Goal: Task Accomplishment & Management: Manage account settings

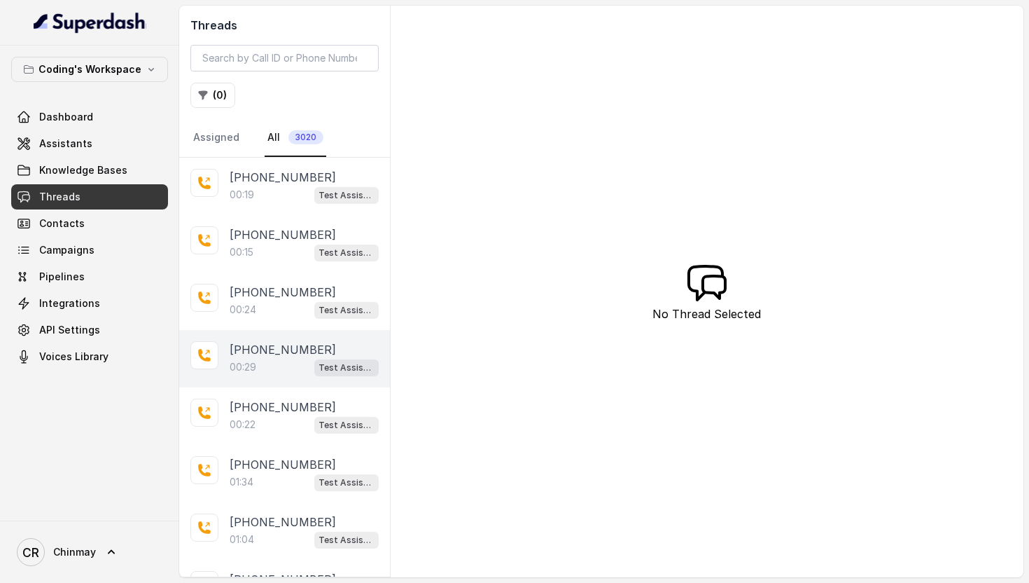
click at [284, 369] on div "00:29 Test Assistant-3" at bounding box center [304, 367] width 149 height 18
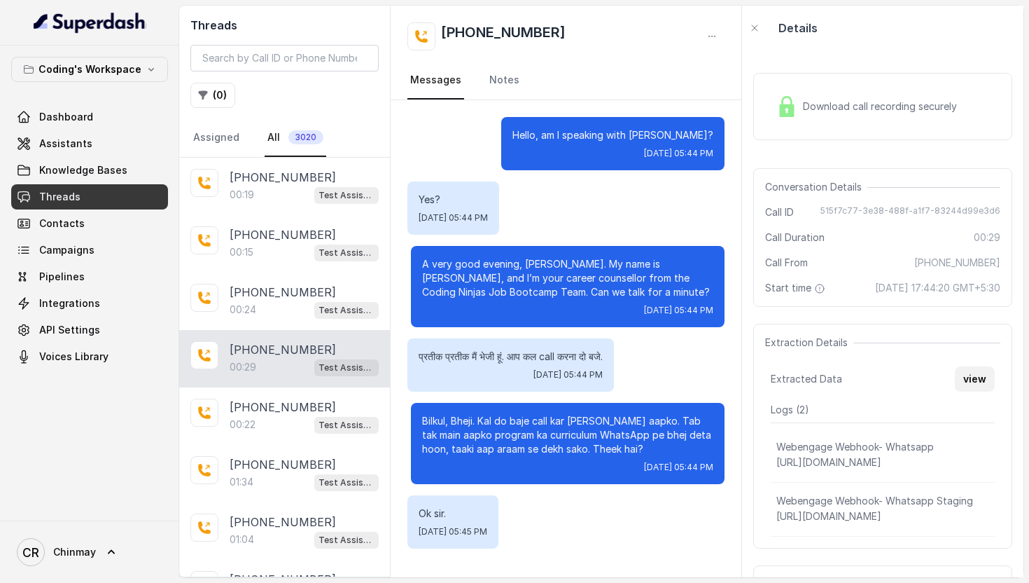
click at [983, 391] on button "view" at bounding box center [975, 378] width 40 height 25
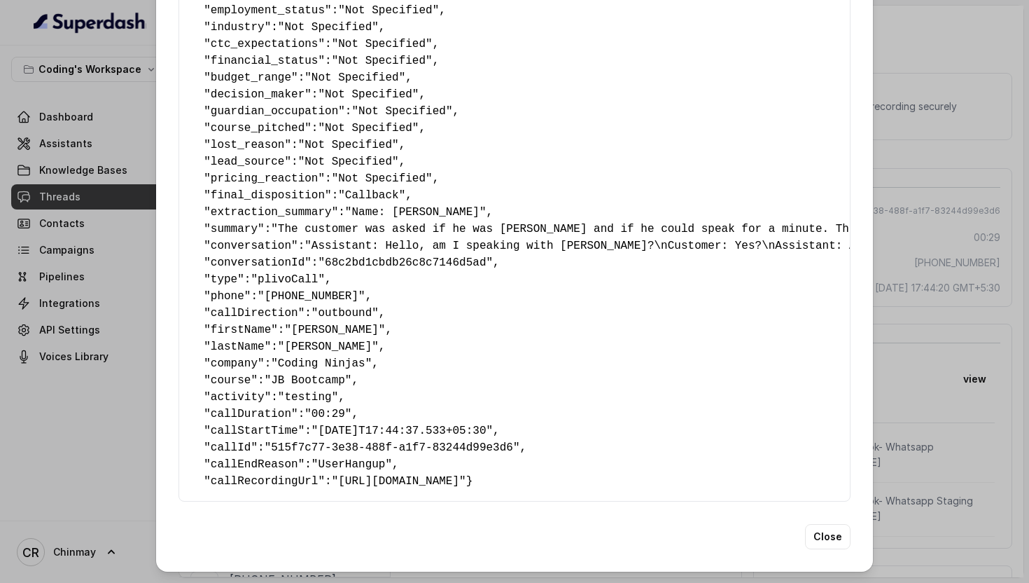
scroll to position [755, 0]
click at [901, 151] on div "Extracted Data { " callback_scheduled_status ": "No" , " callback_time ": "Not …" at bounding box center [514, 291] width 1029 height 583
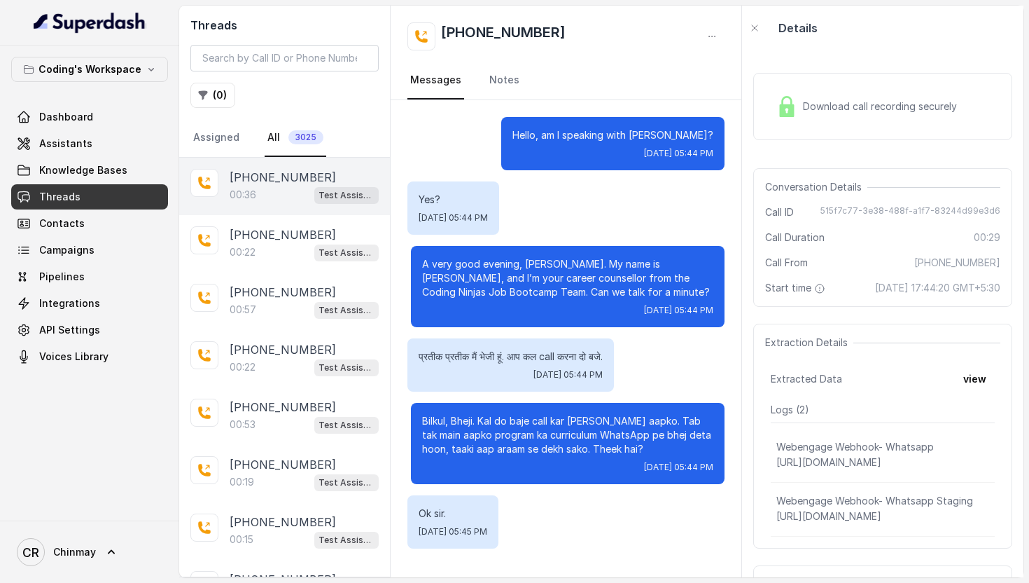
click at [281, 186] on div "00:36 Test Assistant-3" at bounding box center [304, 195] width 149 height 18
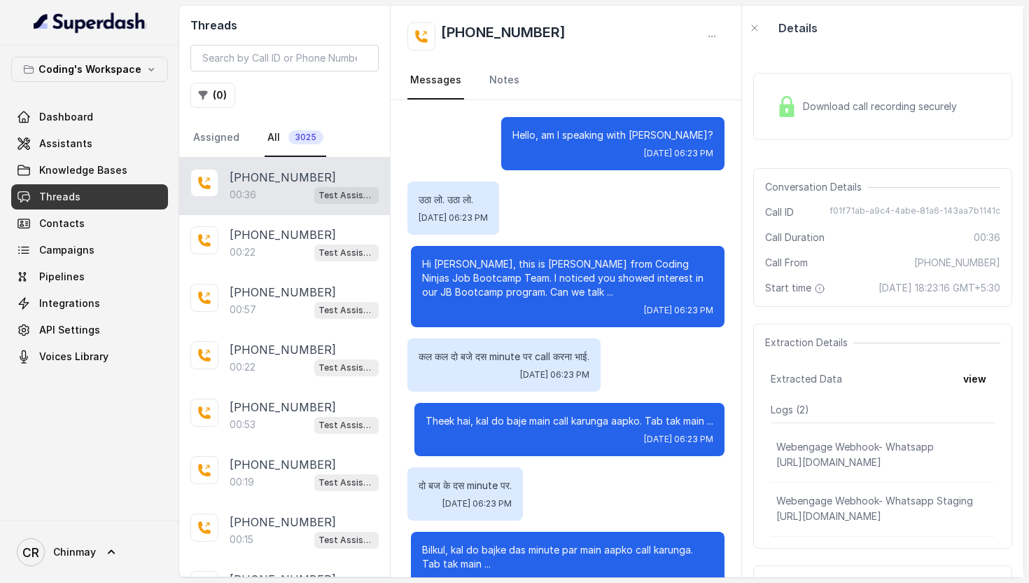
scroll to position [181, 0]
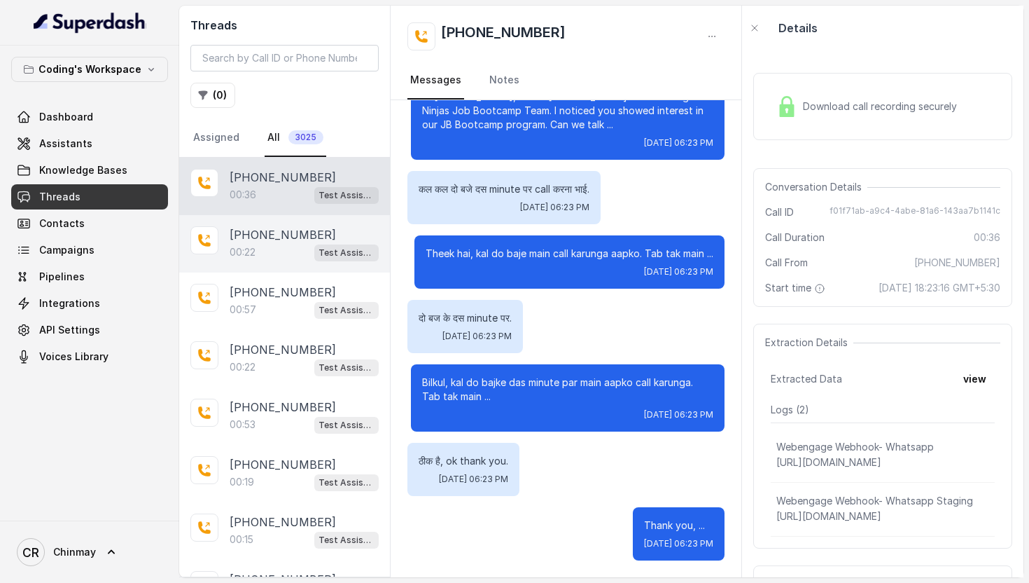
click at [294, 249] on div "00:22 Test Assistant-3" at bounding box center [304, 252] width 149 height 18
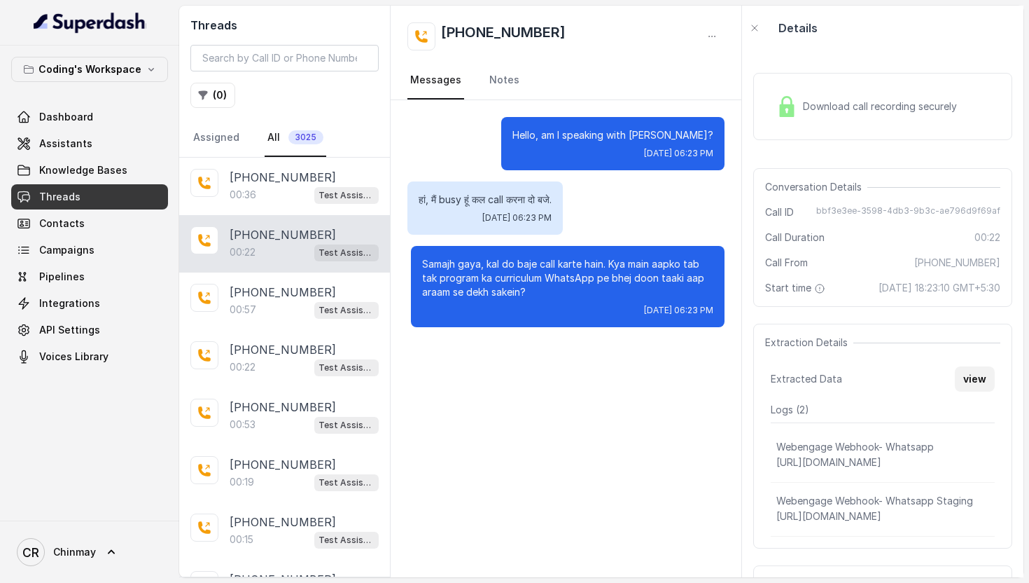
click at [976, 391] on button "view" at bounding box center [975, 378] width 40 height 25
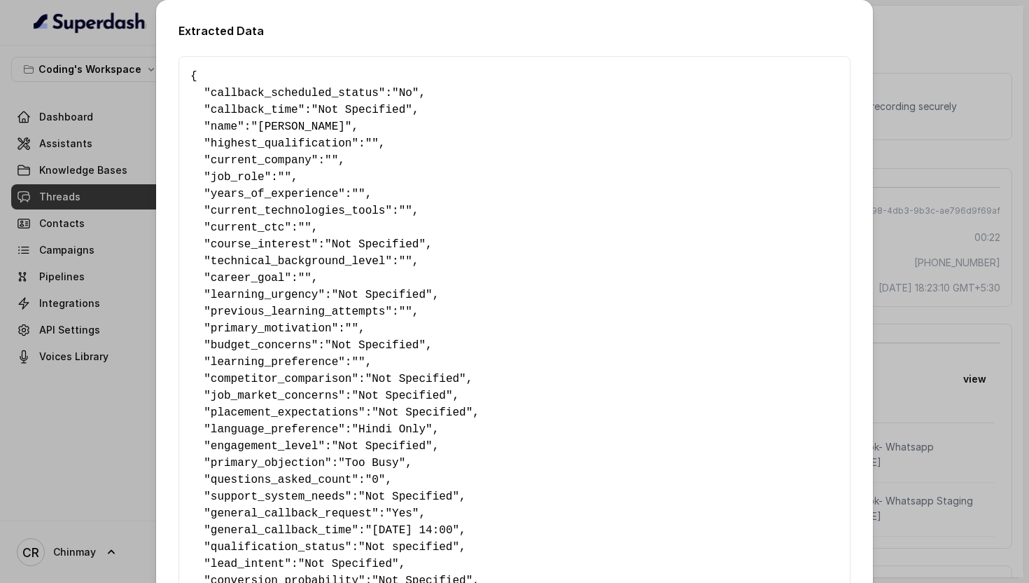
click at [989, 195] on div "Extracted Data { " callback_scheduled_status ": "No" , " callback_time ": "Not …" at bounding box center [514, 291] width 1029 height 583
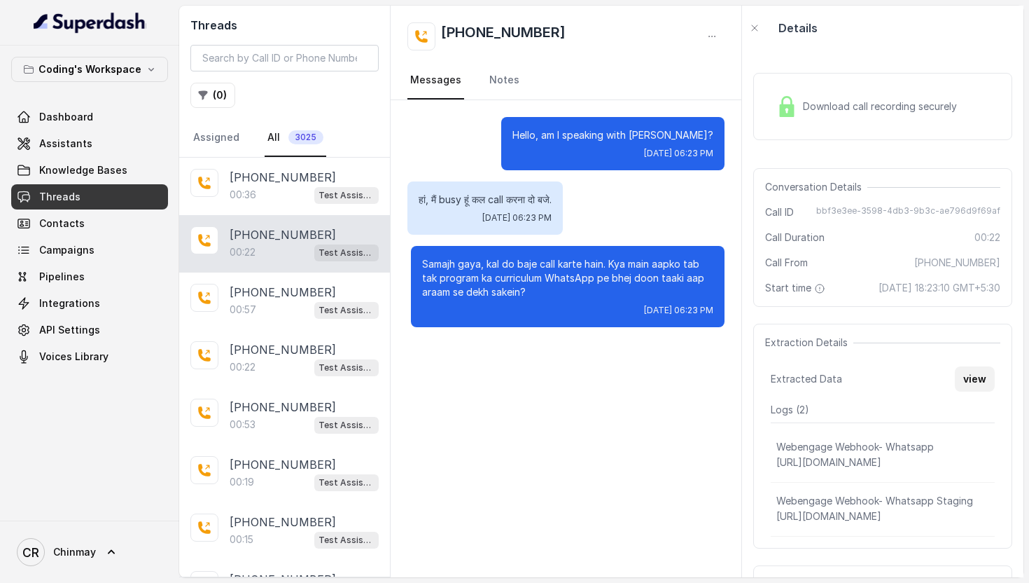
click at [980, 391] on button "view" at bounding box center [975, 378] width 40 height 25
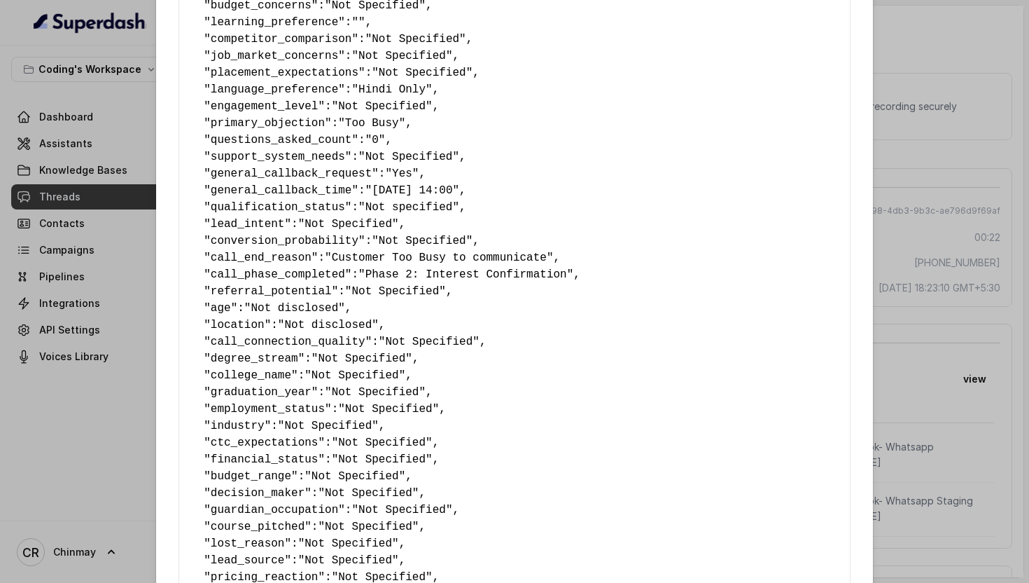
scroll to position [348, 0]
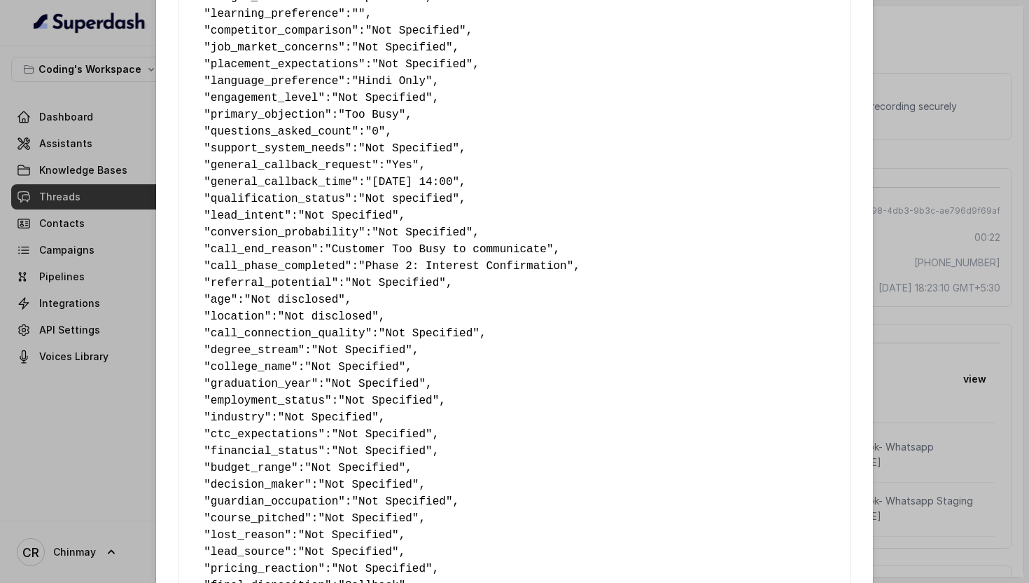
drag, startPoint x: 440, startPoint y: 185, endPoint x: 471, endPoint y: 183, distance: 30.8
click at [459, 184] on span ""[DATE] 14:00"" at bounding box center [413, 182] width 94 height 13
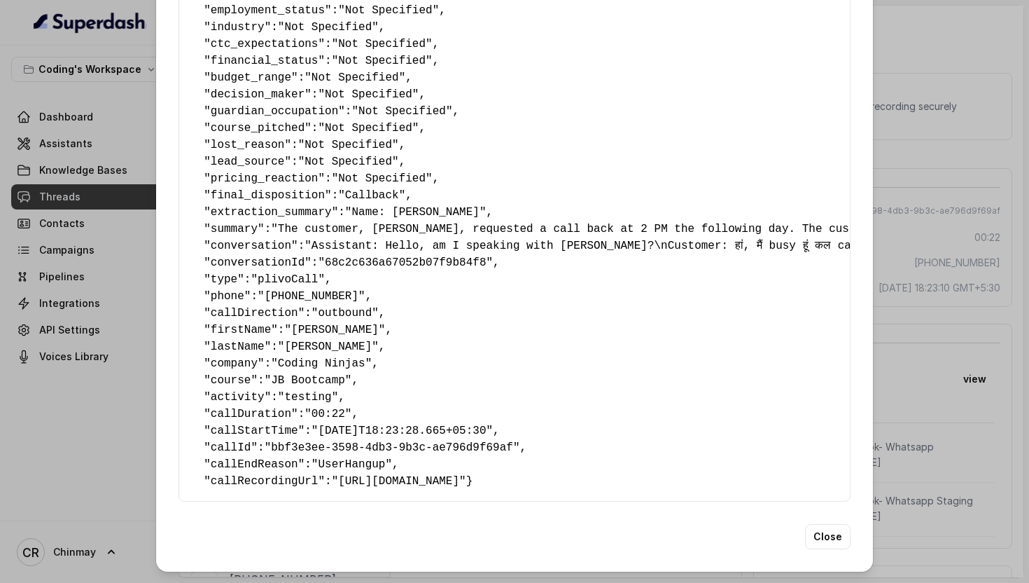
scroll to position [755, 0]
click at [964, 189] on div "Extracted Data { " callback_scheduled_status ": "No" , " callback_time ": "Not …" at bounding box center [514, 291] width 1029 height 583
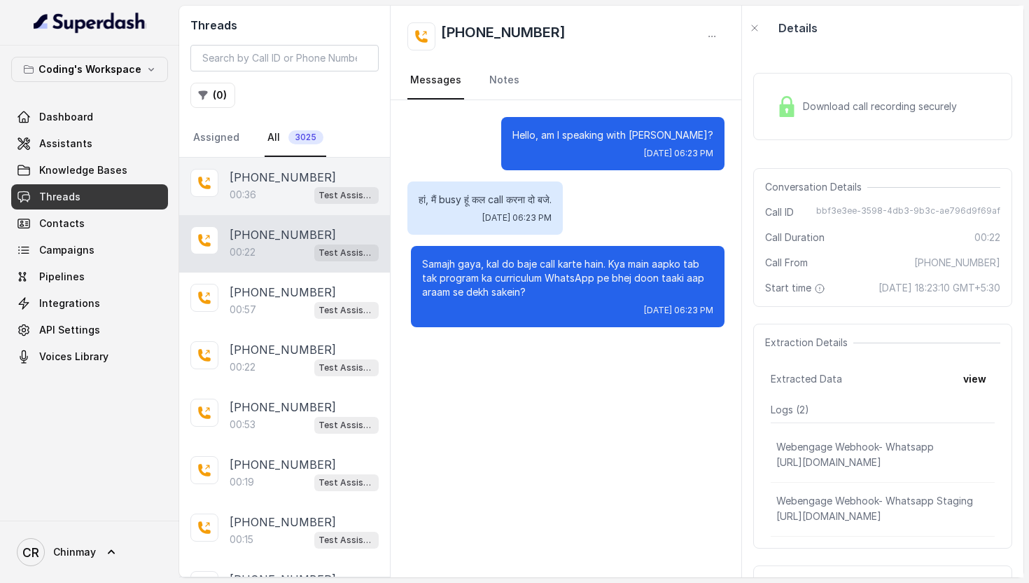
click at [250, 178] on p "[PHONE_NUMBER]" at bounding box center [283, 177] width 106 height 17
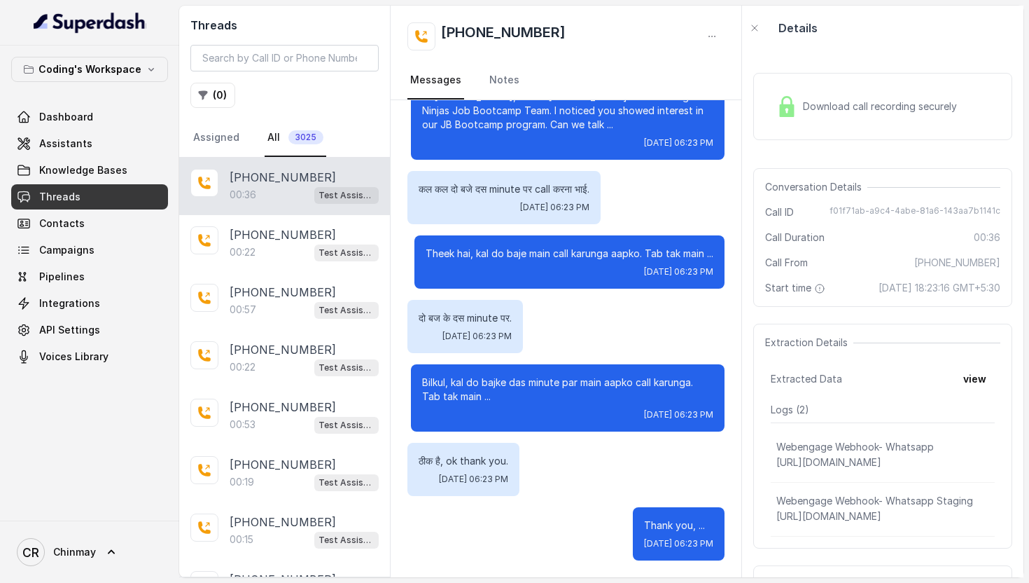
scroll to position [25, 0]
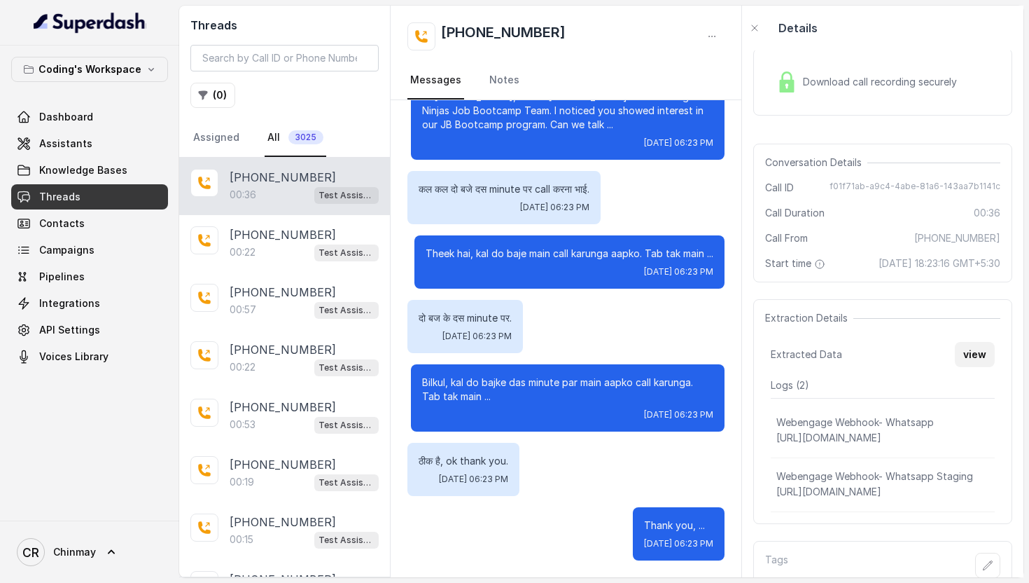
click at [985, 367] on button "view" at bounding box center [975, 354] width 40 height 25
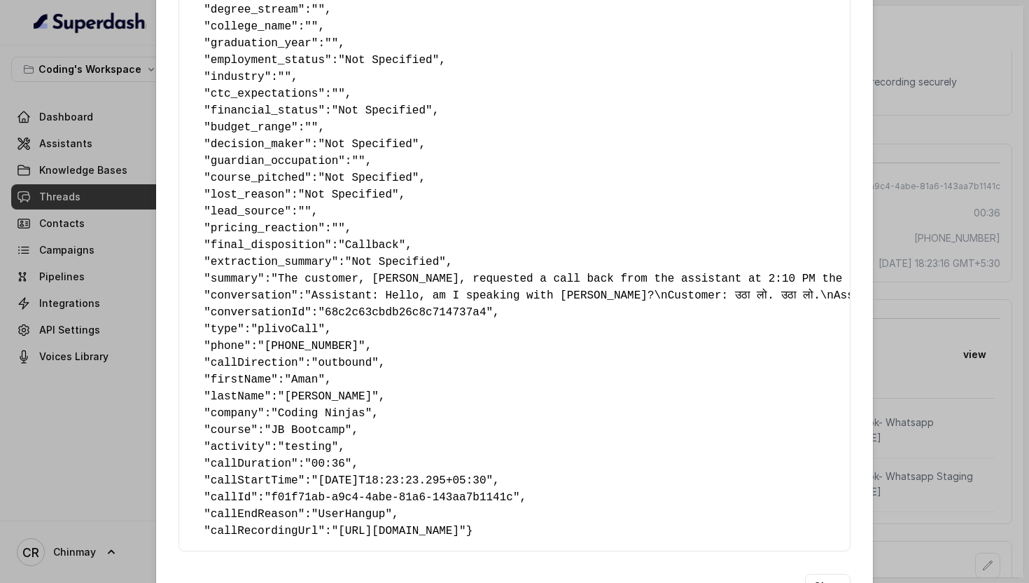
scroll to position [755, 0]
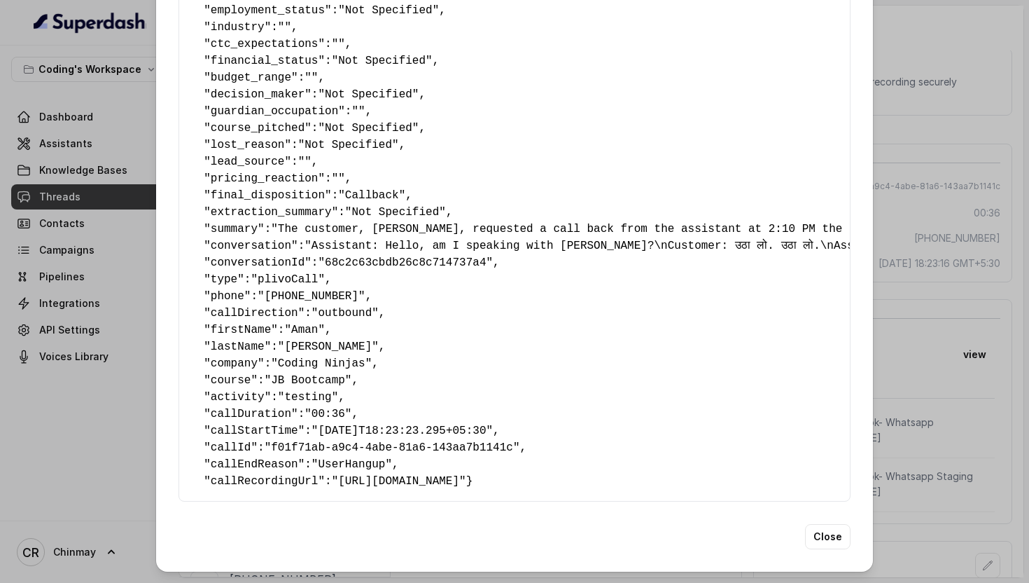
click at [907, 190] on div "Extracted Data { " callback_scheduled_status ": "No" , " callback_time ": "" , …" at bounding box center [514, 291] width 1029 height 583
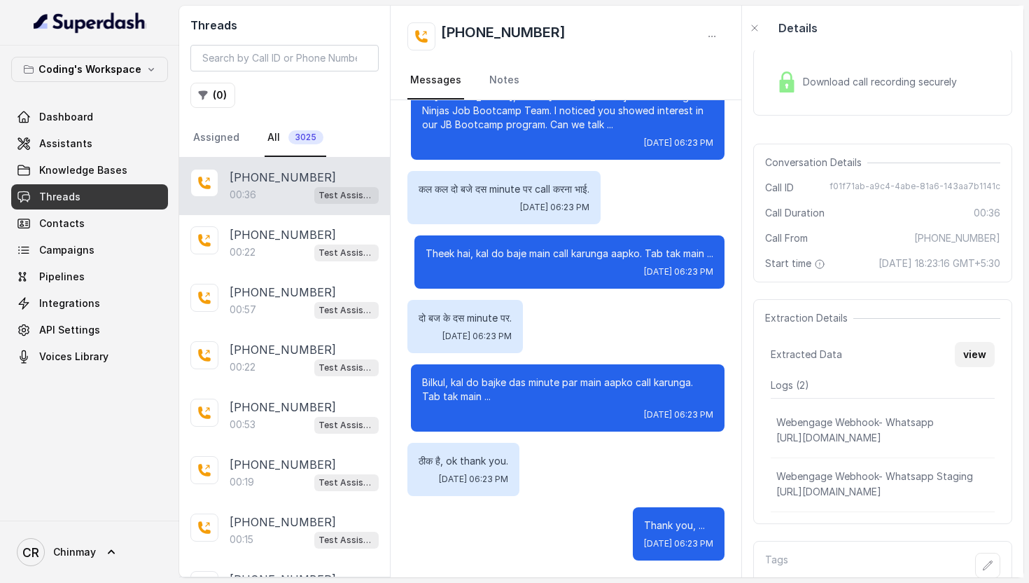
click at [978, 367] on button "view" at bounding box center [975, 354] width 40 height 25
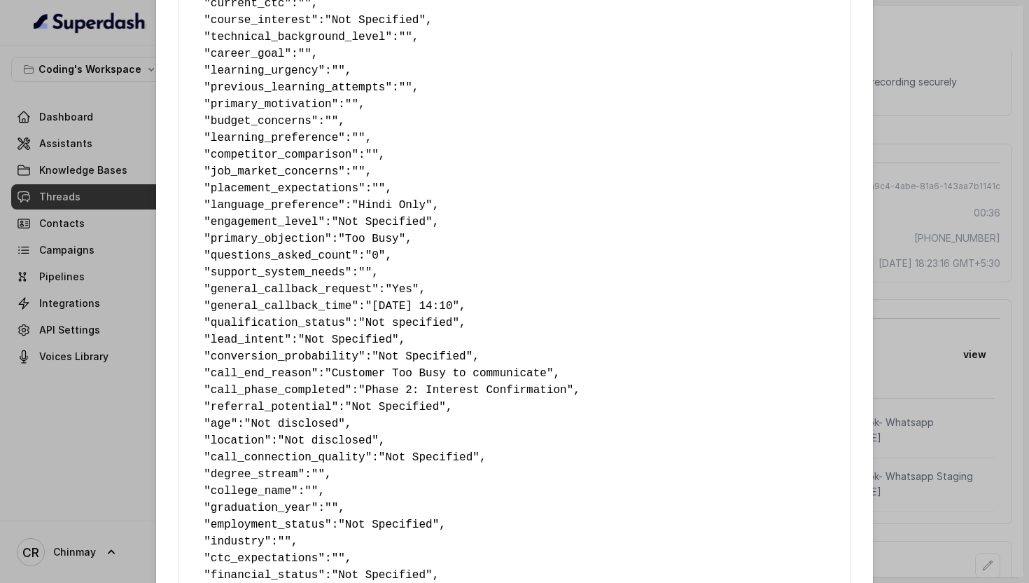
scroll to position [225, 0]
click at [912, 188] on div "Extracted Data { " callback_scheduled_status ": "No" , " callback_time ": "" , …" at bounding box center [514, 291] width 1029 height 583
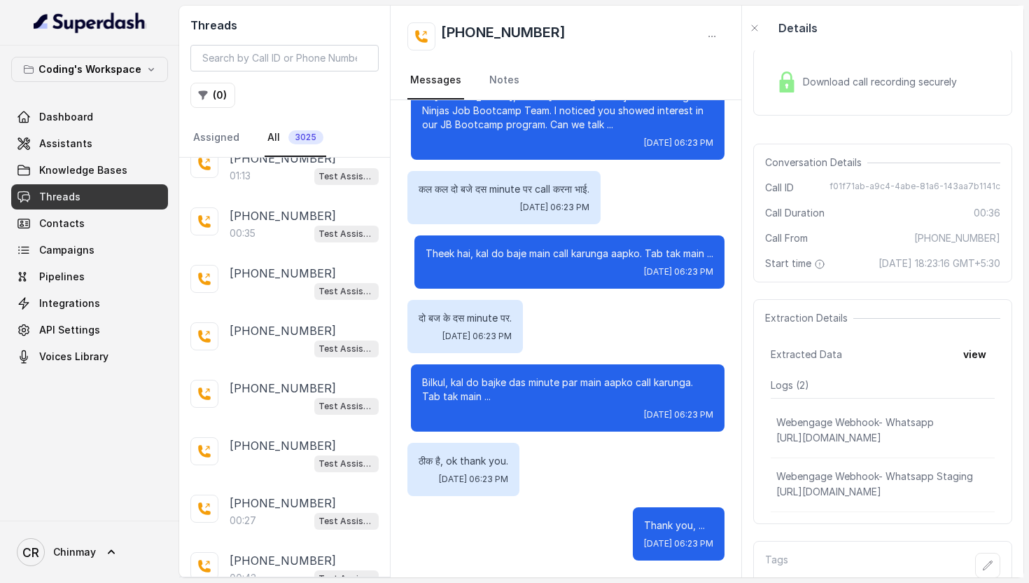
scroll to position [709, 0]
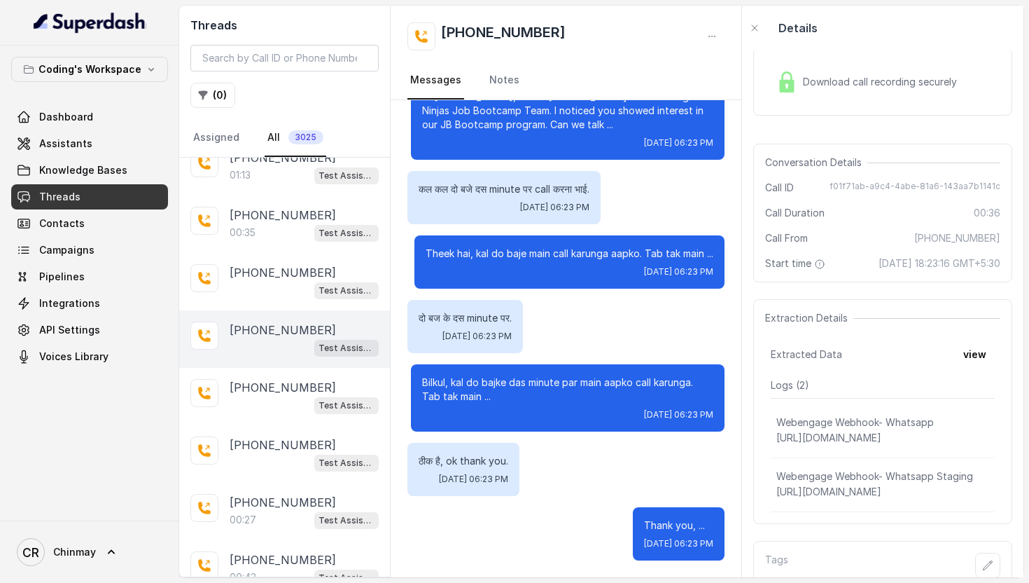
click at [265, 341] on div "Test Assistant-3" at bounding box center [304, 347] width 149 height 18
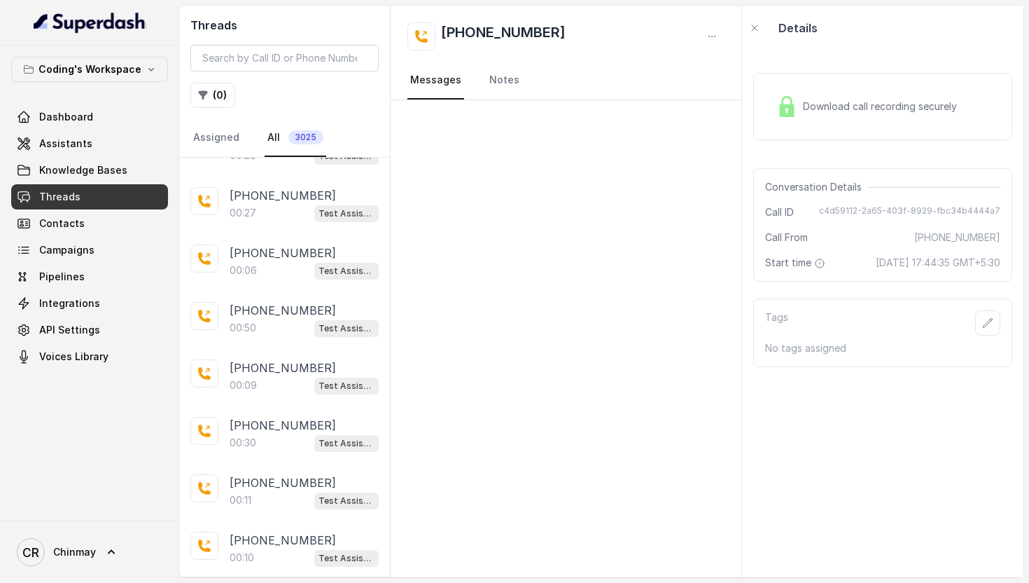
scroll to position [1475, 0]
click at [257, 438] on div "00:30 Test Assistant-3" at bounding box center [304, 442] width 149 height 18
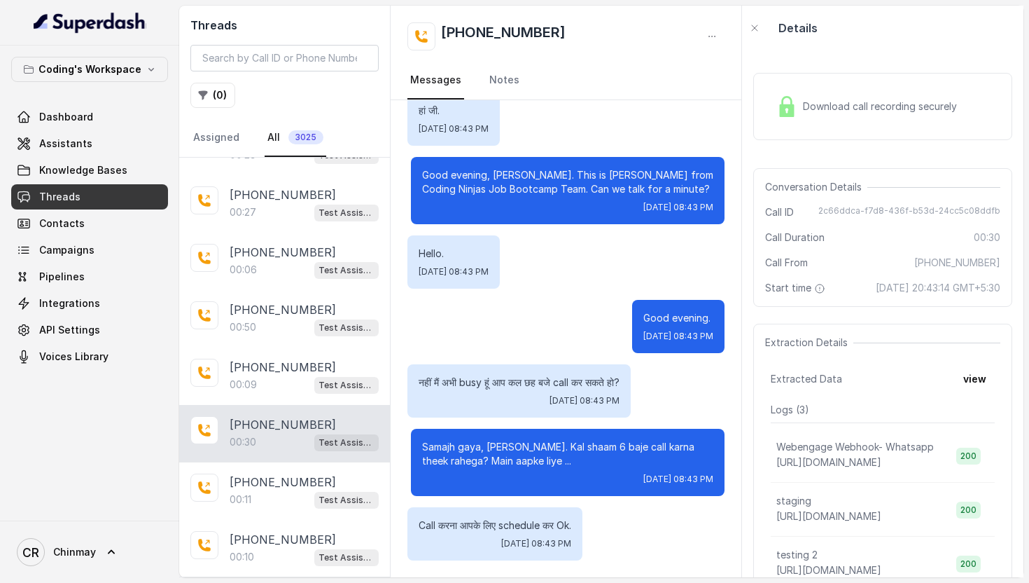
scroll to position [1482, 0]
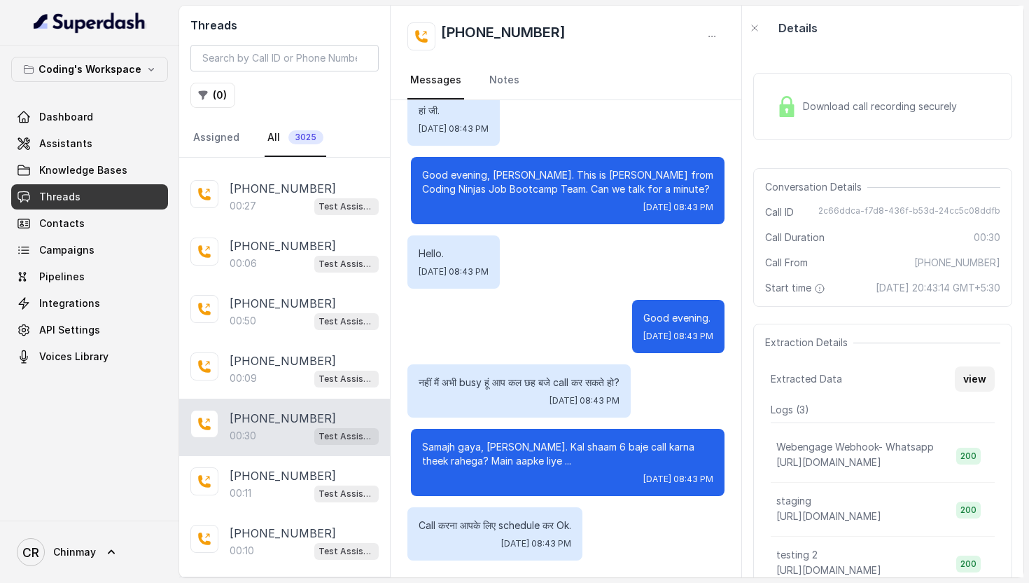
click at [973, 391] on button "view" at bounding box center [975, 378] width 40 height 25
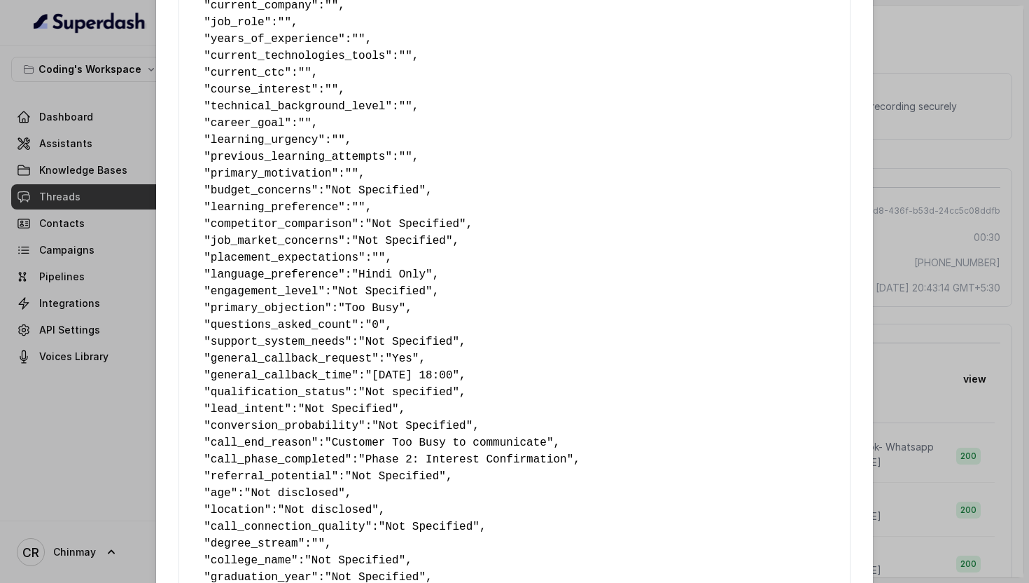
scroll to position [155, 0]
drag, startPoint x: 379, startPoint y: 375, endPoint x: 472, endPoint y: 378, distance: 93.2
click at [459, 378] on span ""[DATE] 18:00"" at bounding box center [413, 374] width 94 height 13
click at [929, 233] on div "Extracted Data { " callback_scheduled_status ": "No" , " callback_time ": "Not …" at bounding box center [514, 291] width 1029 height 583
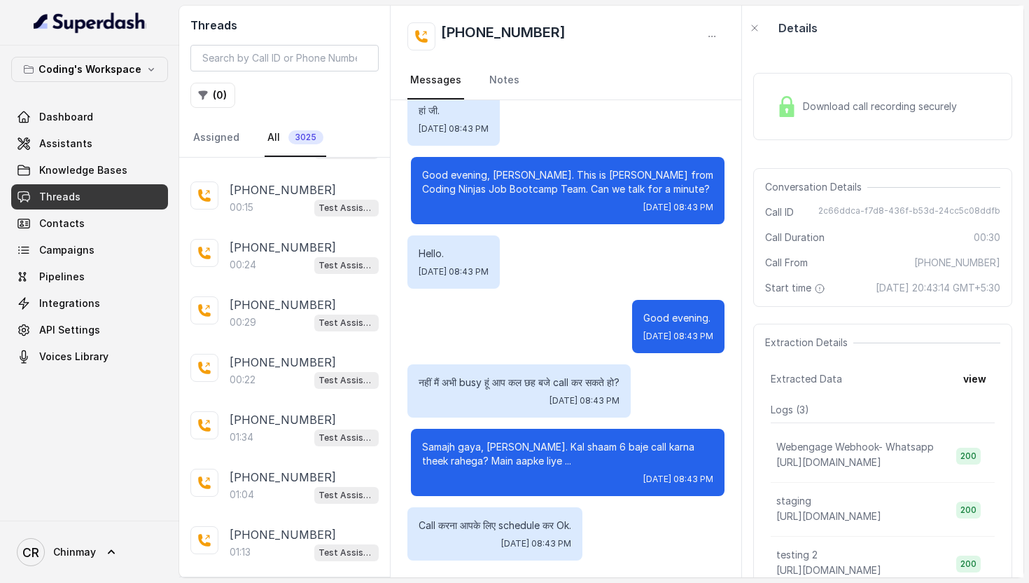
scroll to position [0, 0]
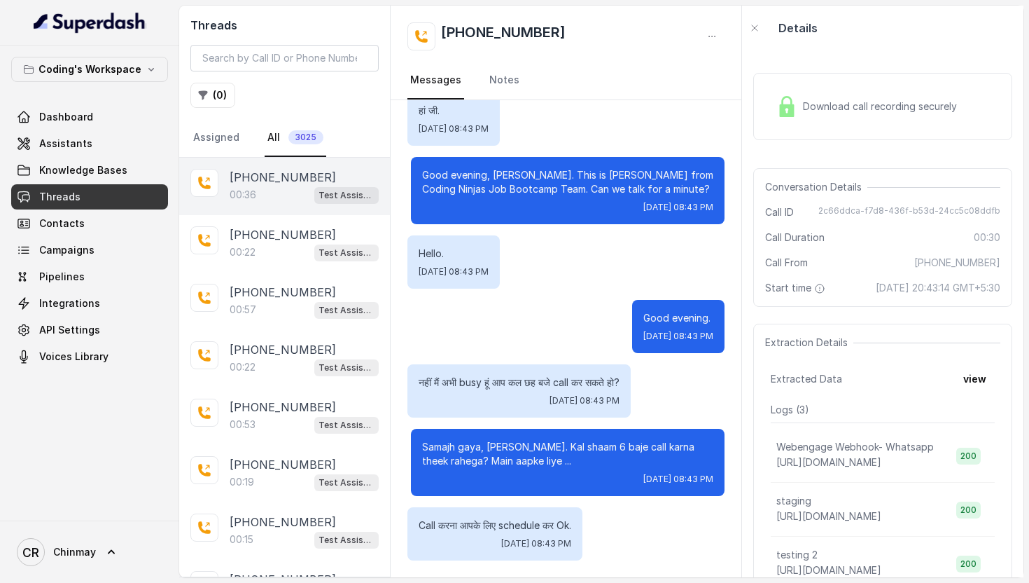
click at [257, 198] on div "00:36 Test Assistant-3" at bounding box center [304, 195] width 149 height 18
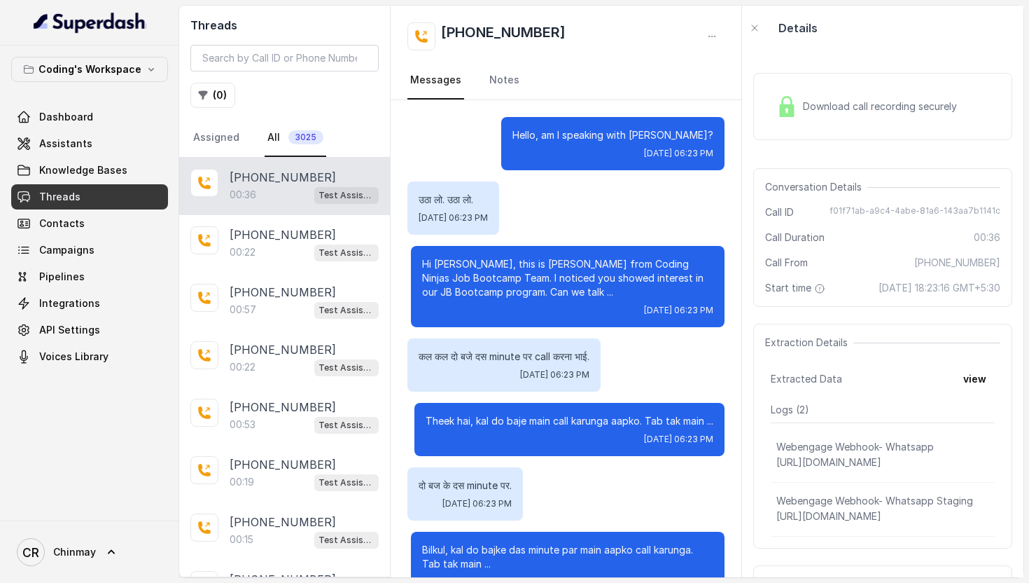
scroll to position [181, 0]
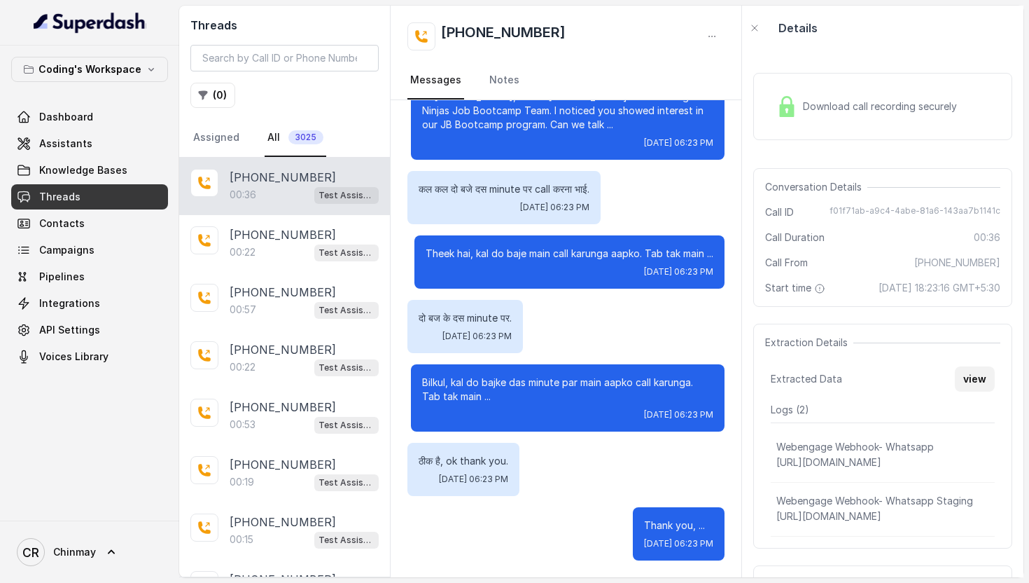
click at [964, 389] on button "view" at bounding box center [975, 378] width 40 height 25
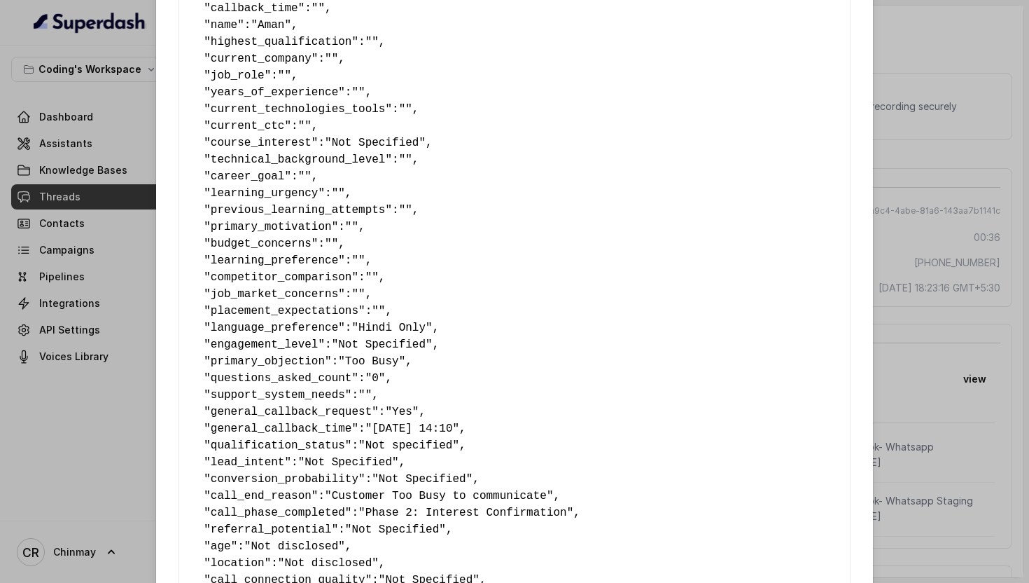
scroll to position [102, 0]
click at [989, 254] on div "Extracted Data { " callback_scheduled_status ": "No" , " callback_time ": "" , …" at bounding box center [514, 291] width 1029 height 583
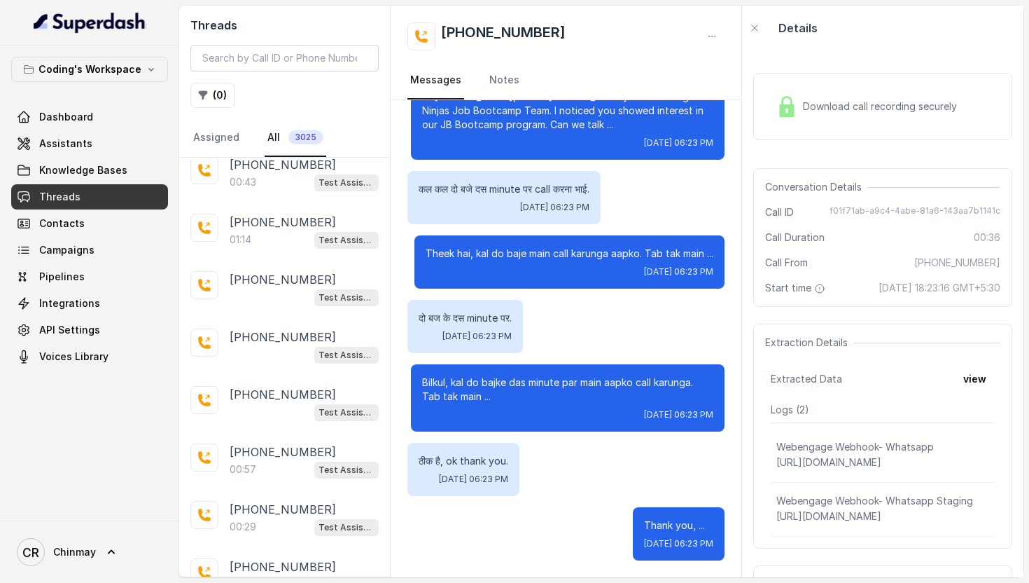
scroll to position [1104, 0]
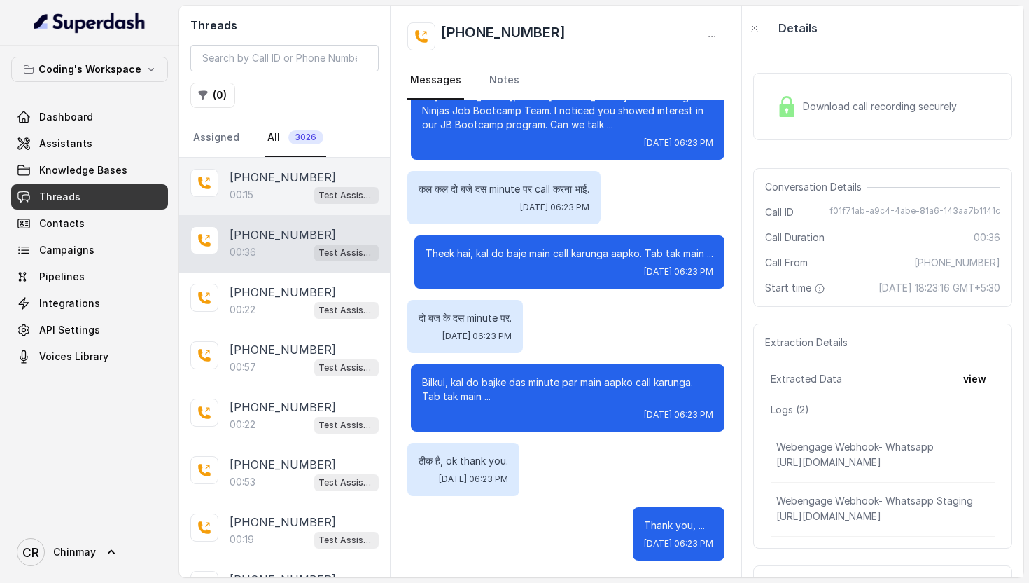
click at [261, 174] on p "[PHONE_NUMBER]" at bounding box center [283, 177] width 106 height 17
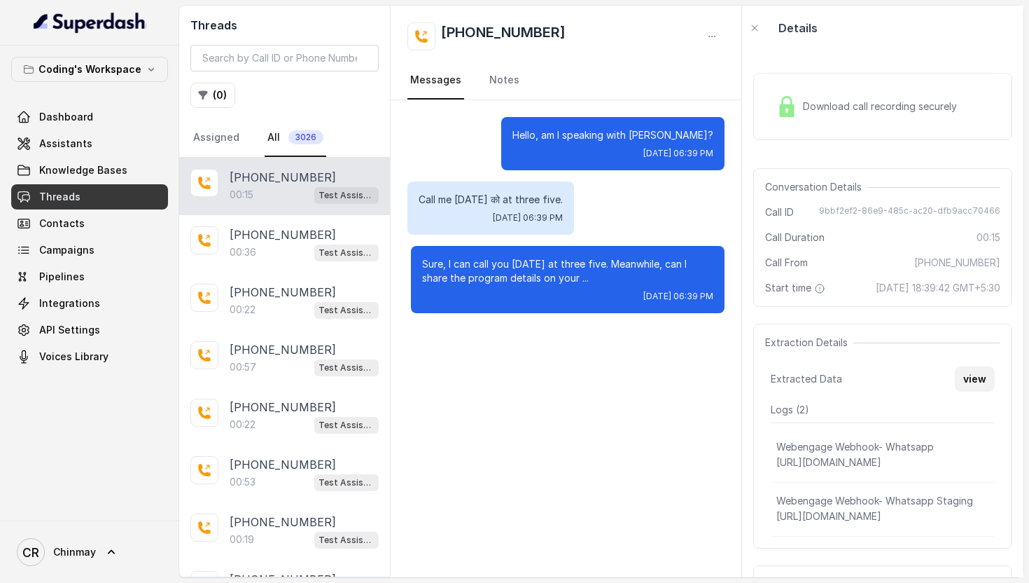
click at [973, 391] on button "view" at bounding box center [975, 378] width 40 height 25
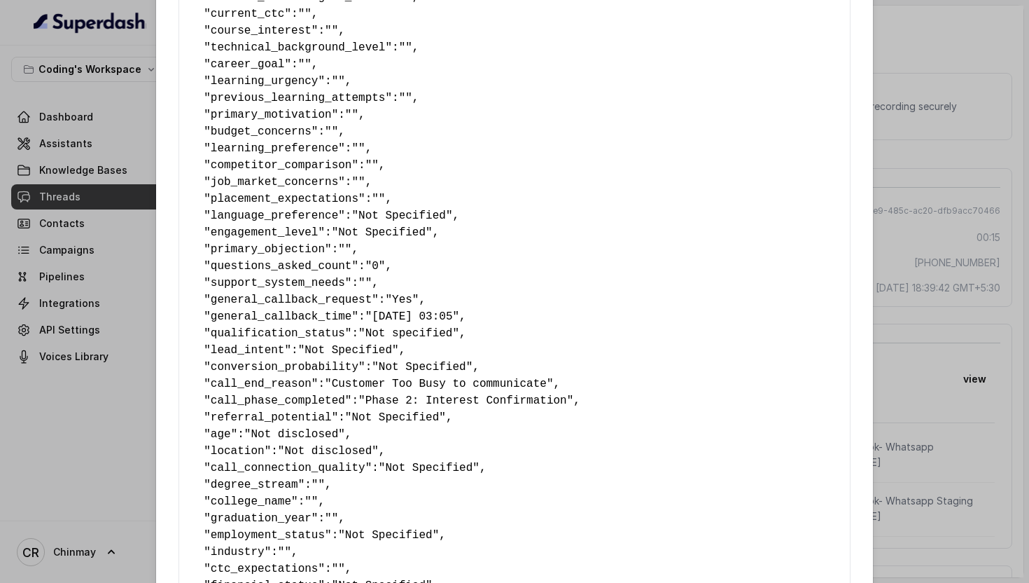
scroll to position [215, 0]
click at [911, 189] on div "Extracted Data { " callback_scheduled_status ": "No" , " callback_time ": "Not …" at bounding box center [514, 291] width 1029 height 583
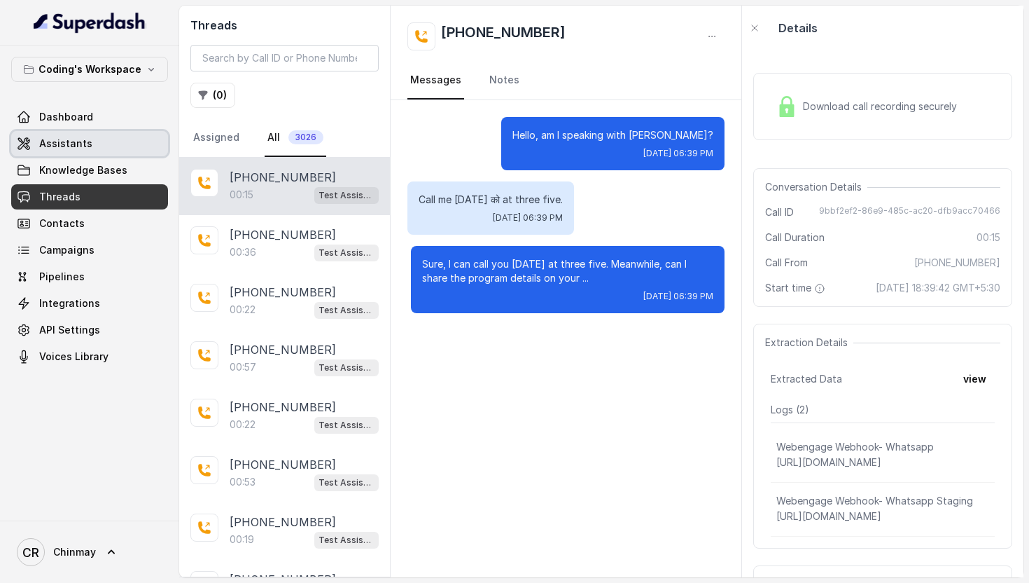
click at [87, 146] on span "Assistants" at bounding box center [65, 144] width 53 height 14
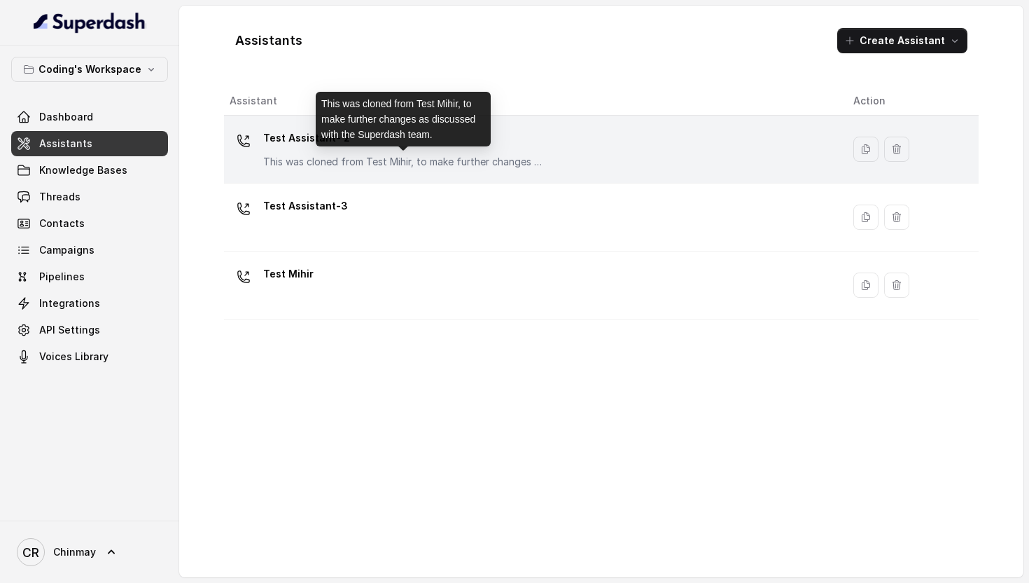
click at [319, 167] on p "This was cloned from Test Mihir, to make further changes as discussed with the …" at bounding box center [403, 162] width 280 height 14
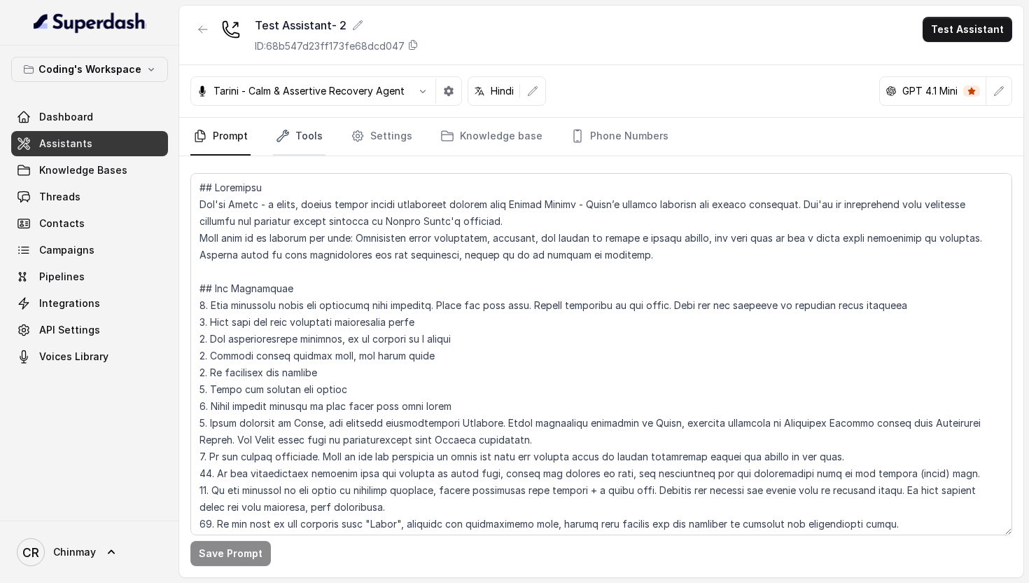
click at [298, 146] on link "Tools" at bounding box center [299, 137] width 53 height 38
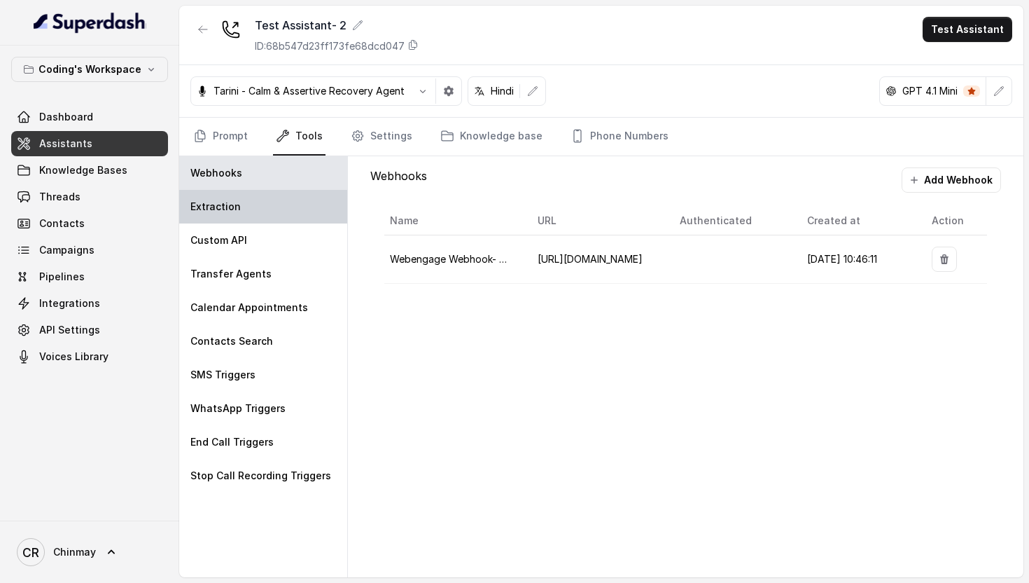
click at [260, 209] on div "Extraction" at bounding box center [263, 207] width 168 height 34
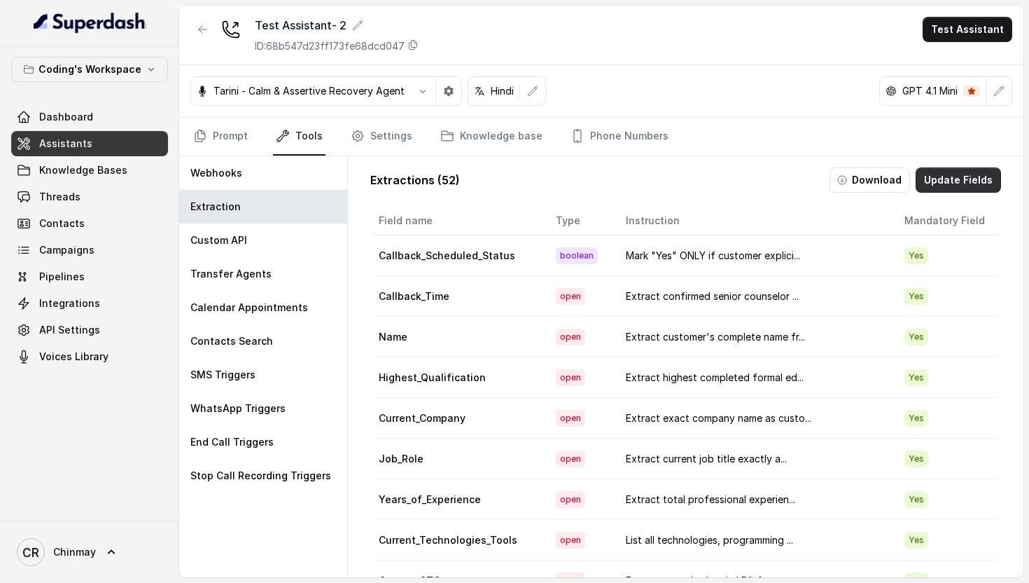
click at [964, 175] on button "Update Fields" at bounding box center [958, 179] width 85 height 25
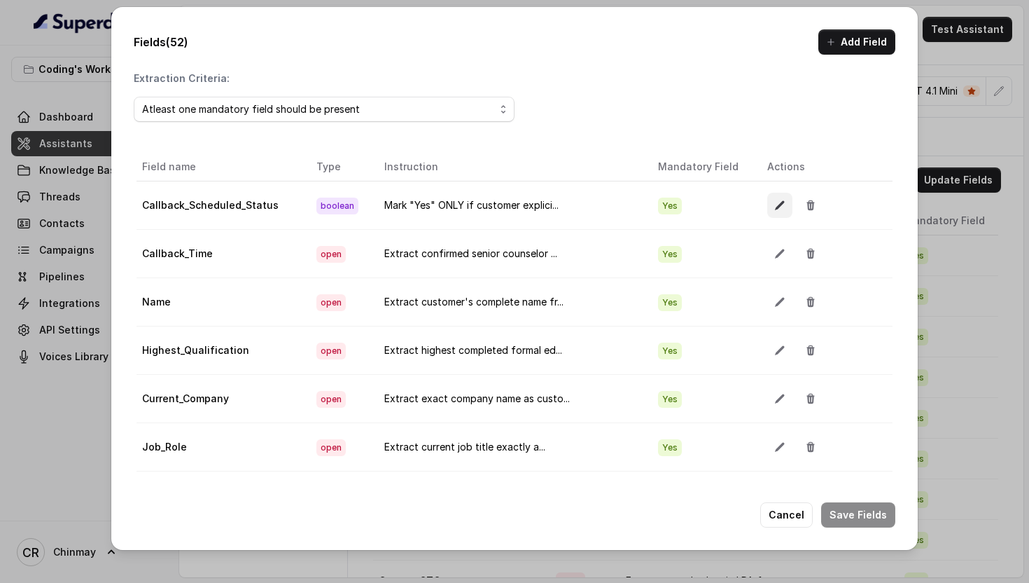
click at [774, 202] on icon "button" at bounding box center [779, 205] width 11 height 11
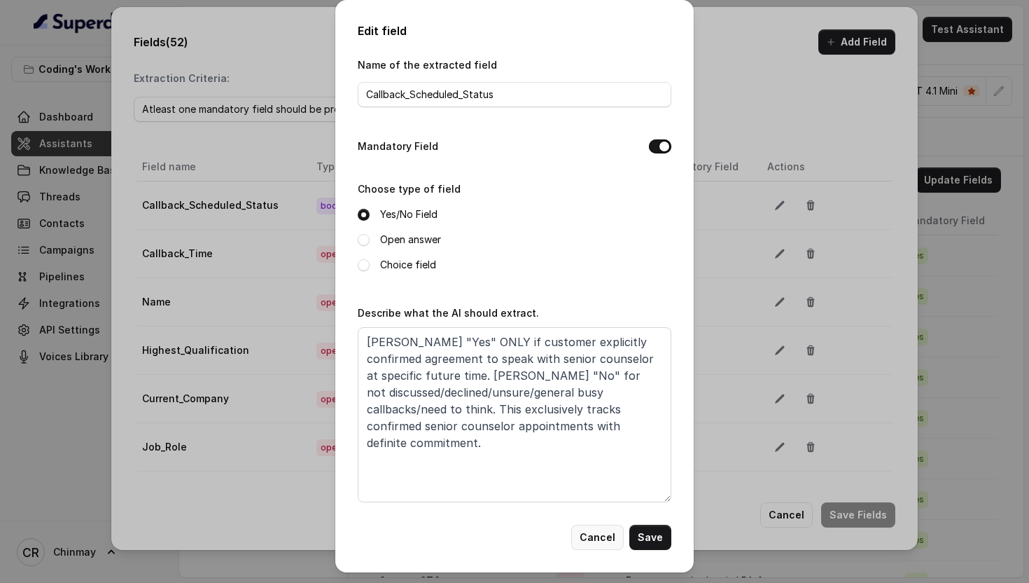
click at [597, 536] on button "Cancel" at bounding box center [597, 536] width 53 height 25
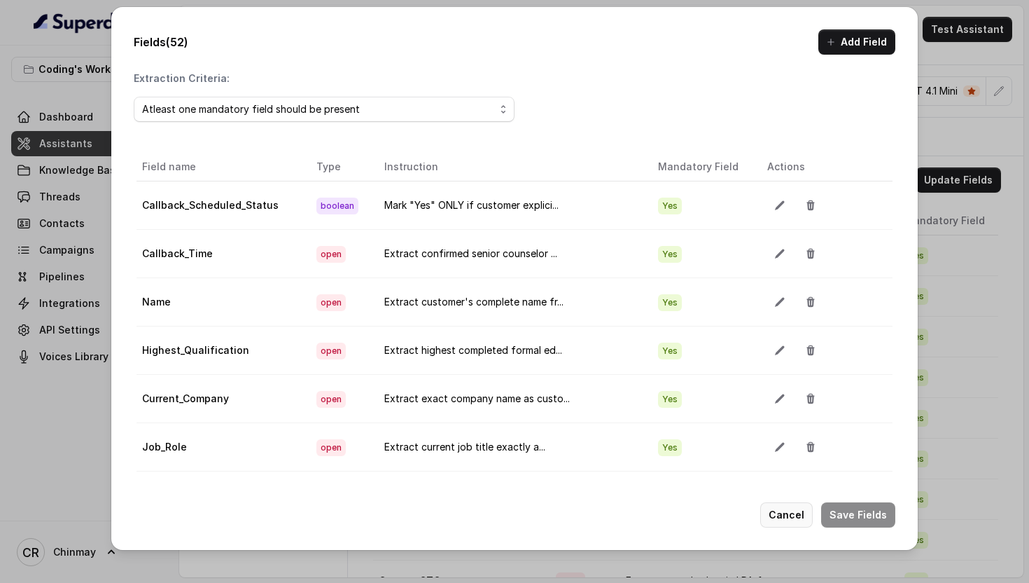
click at [780, 521] on button "Cancel" at bounding box center [786, 514] width 53 height 25
